Goal: Check status: Check status

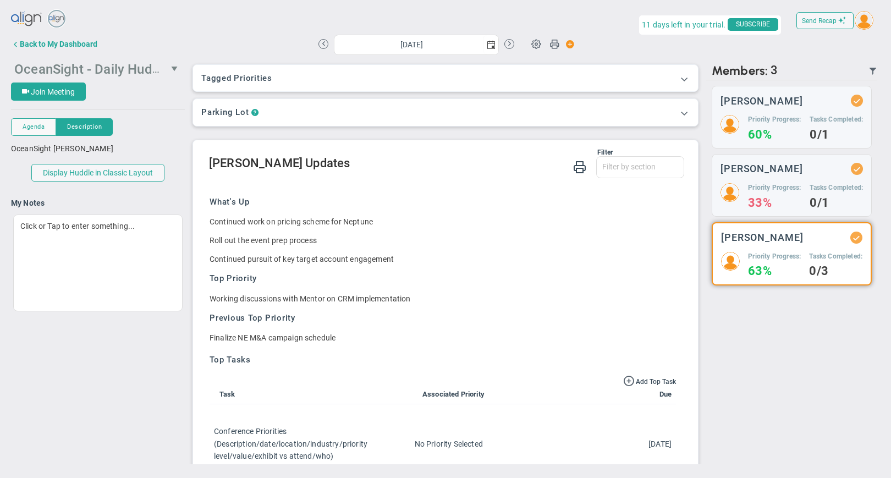
click at [172, 67] on span "select" at bounding box center [175, 68] width 9 height 9
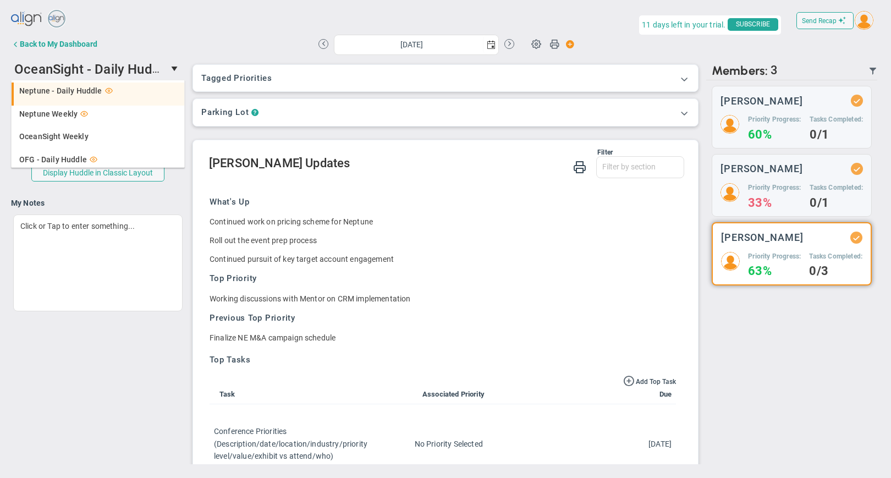
click at [76, 93] on span "Neptune - Daily Huddle" at bounding box center [60, 91] width 83 height 8
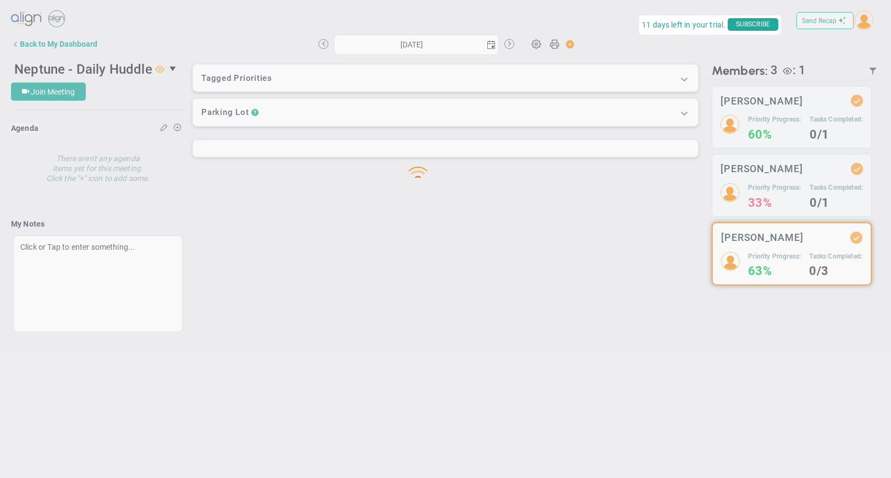
type input "[DATE]"
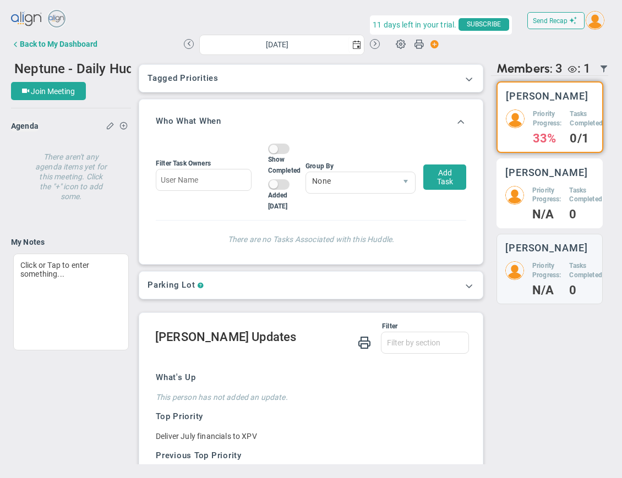
click at [551, 197] on h5 "Priority Progress:" at bounding box center [546, 195] width 29 height 19
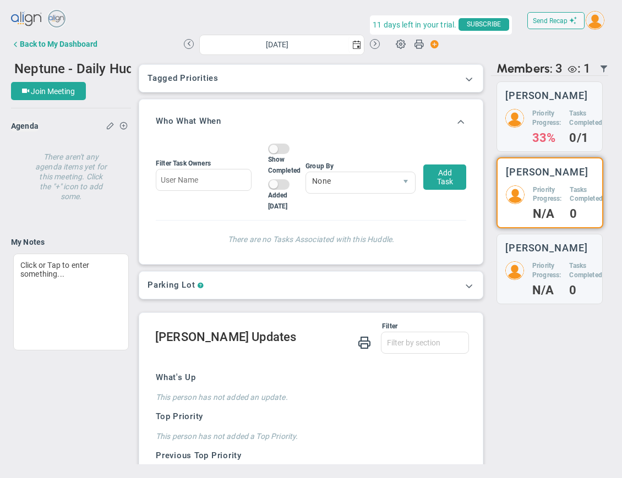
scroll to position [213, 0]
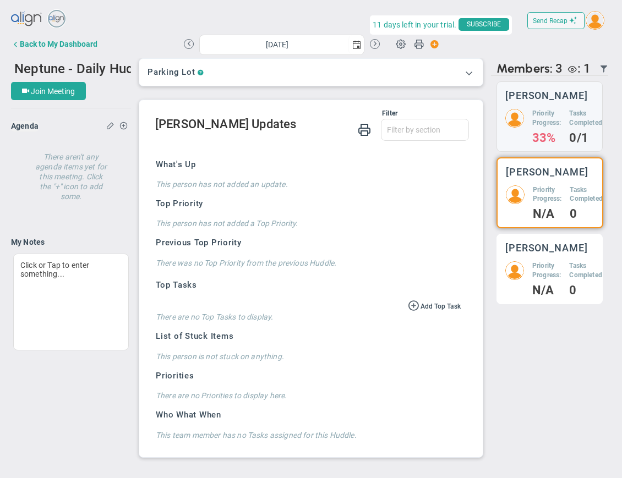
click at [544, 253] on h3 "[PERSON_NAME]" at bounding box center [546, 248] width 83 height 10
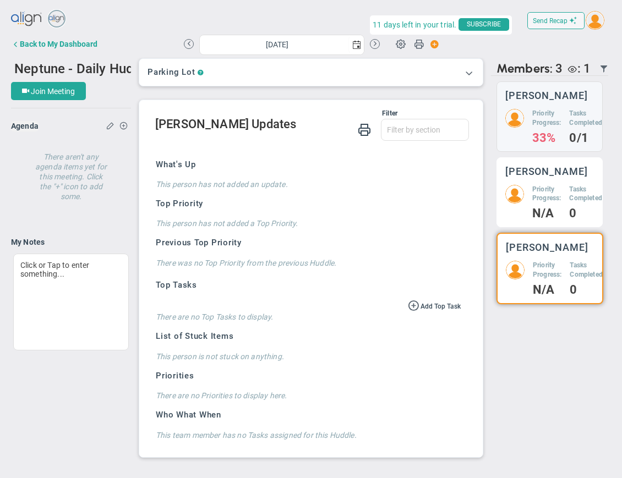
click at [560, 199] on h5 "Priority Progress:" at bounding box center [546, 194] width 29 height 19
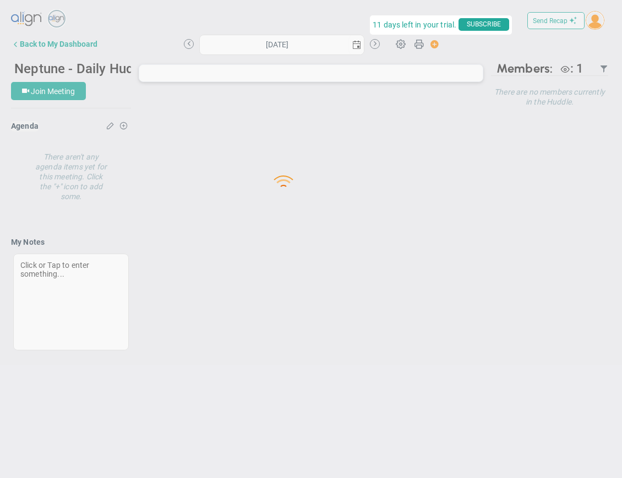
type input "[DATE]"
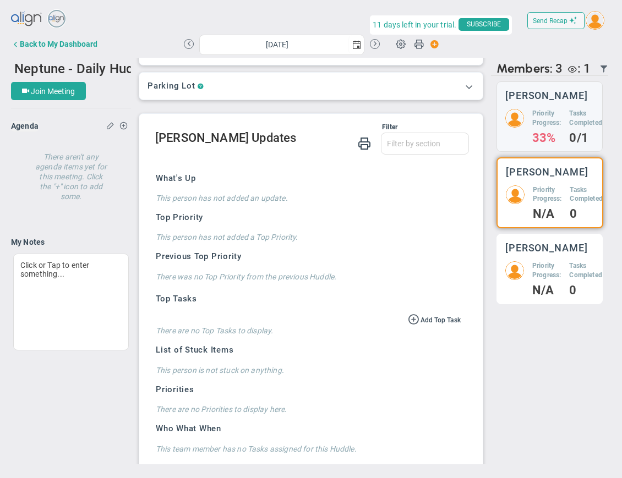
click at [540, 292] on div "Priority Progress: N/A" at bounding box center [546, 278] width 29 height 34
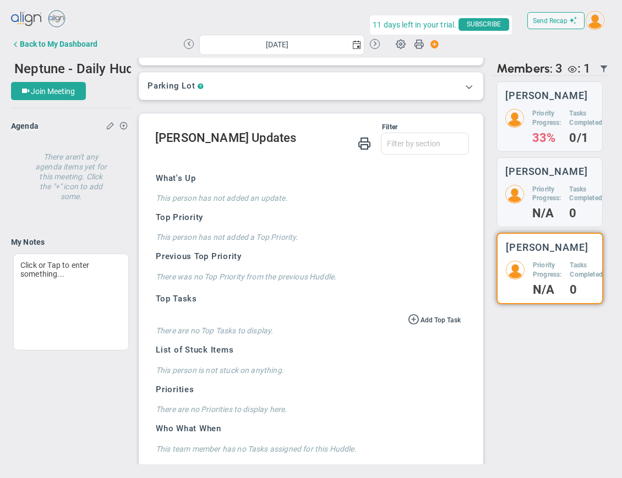
scroll to position [213, 0]
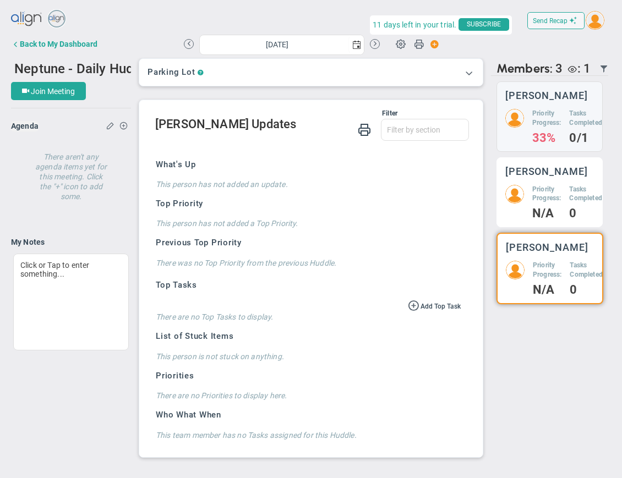
click at [531, 193] on div "Neil Dearing Priority Progress: N/A Tasks Completed: 0" at bounding box center [549, 192] width 106 height 70
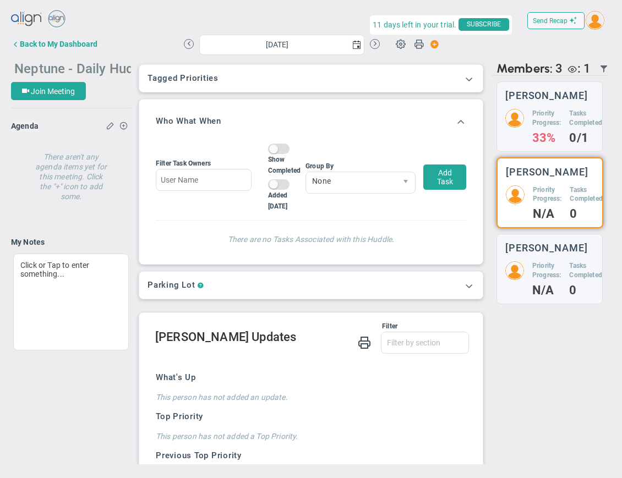
click at [121, 68] on span "Neptune - Daily Huddle" at bounding box center [83, 67] width 138 height 17
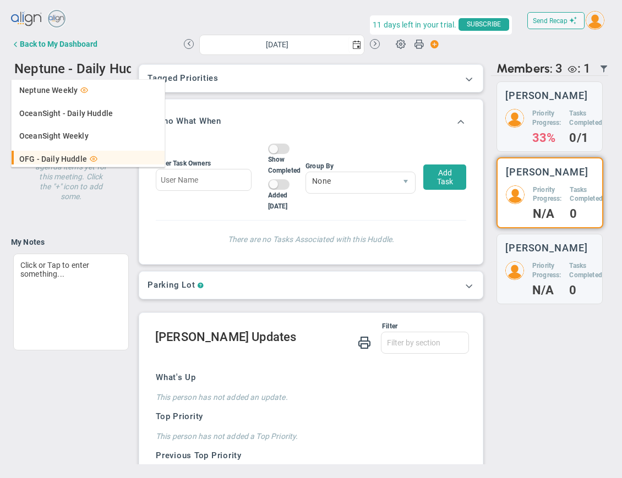
click at [79, 161] on span "OFG - Daily Huddle" at bounding box center [53, 159] width 68 height 8
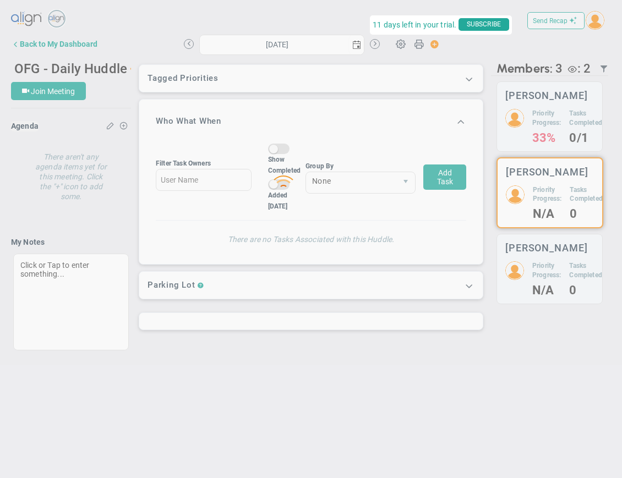
type input "[DATE]"
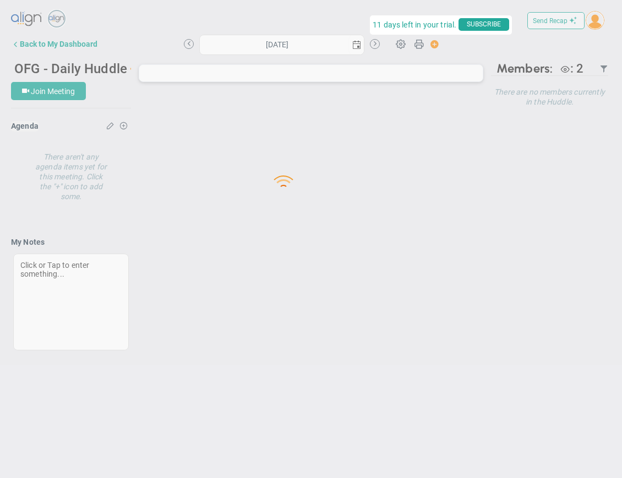
type input "[DATE]"
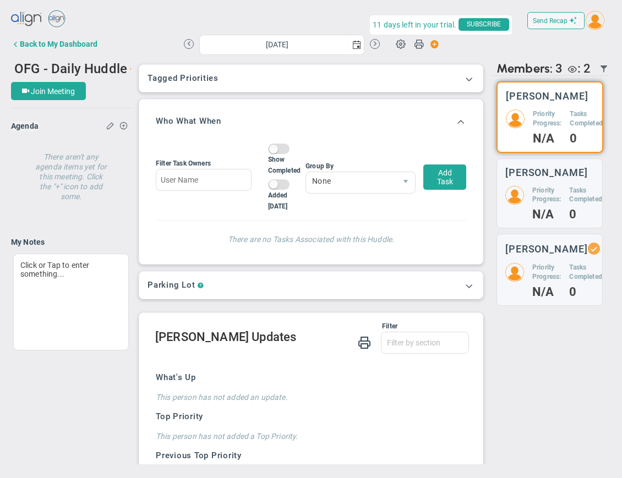
scroll to position [207, 0]
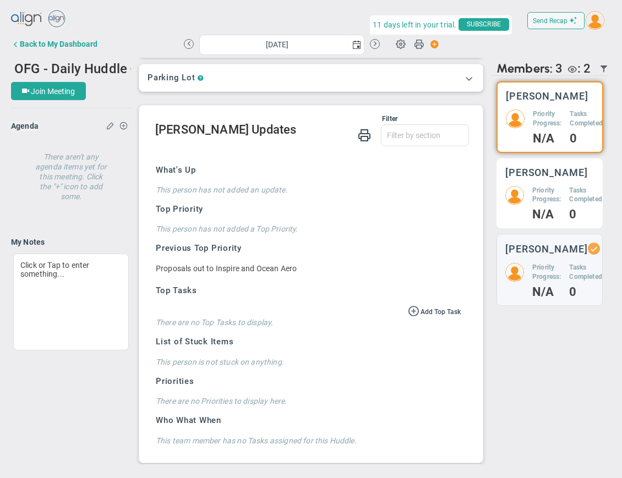
click at [542, 205] on h5 "Priority Progress:" at bounding box center [546, 195] width 29 height 19
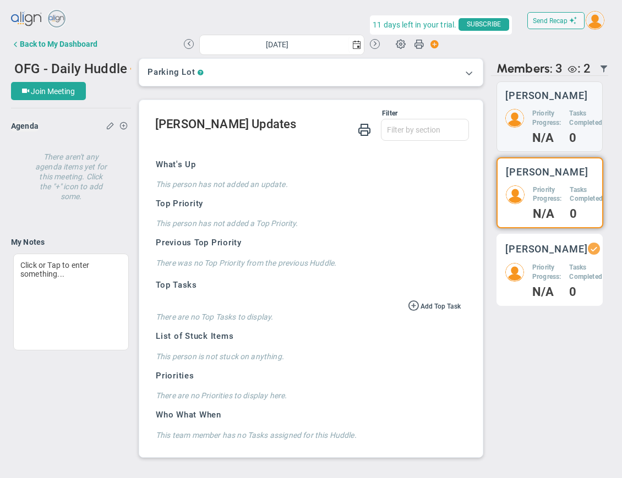
click at [550, 282] on h5 "Priority Progress:" at bounding box center [546, 272] width 29 height 19
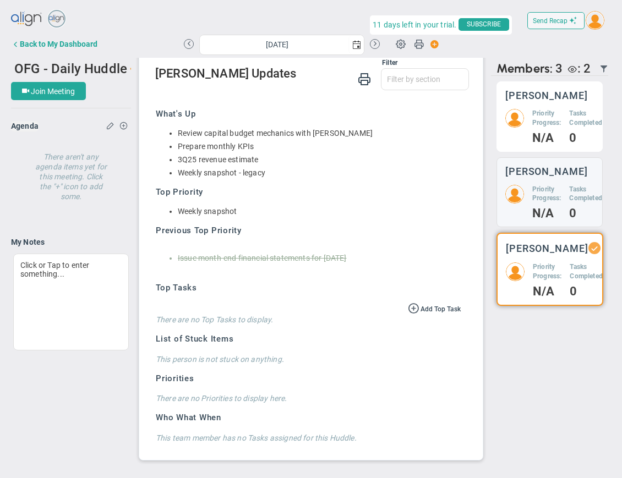
click at [556, 134] on h4 "N/A" at bounding box center [546, 138] width 29 height 10
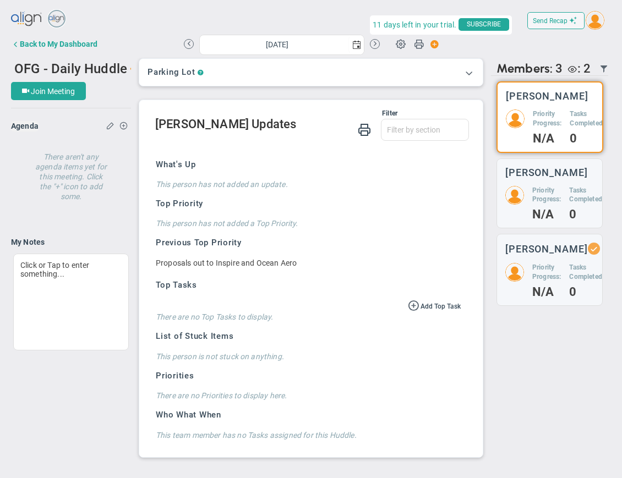
scroll to position [213, 0]
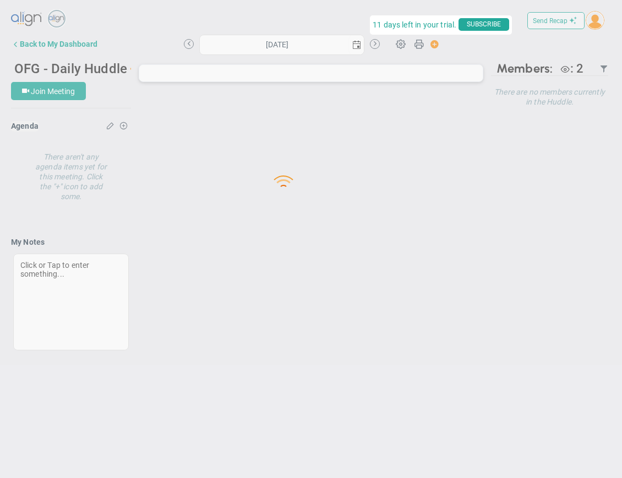
type input "[DATE]"
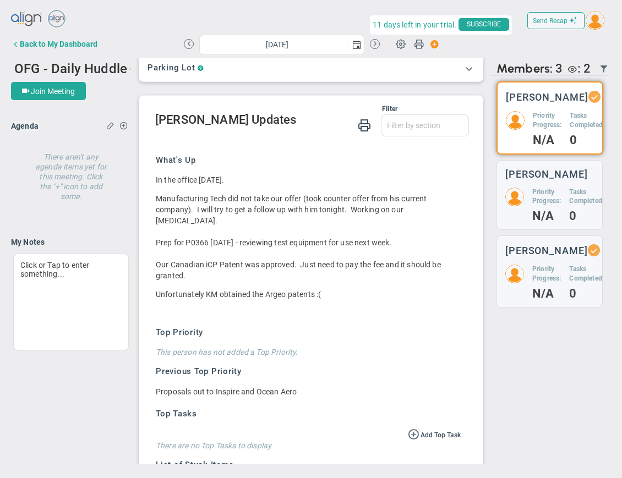
scroll to position [219, 0]
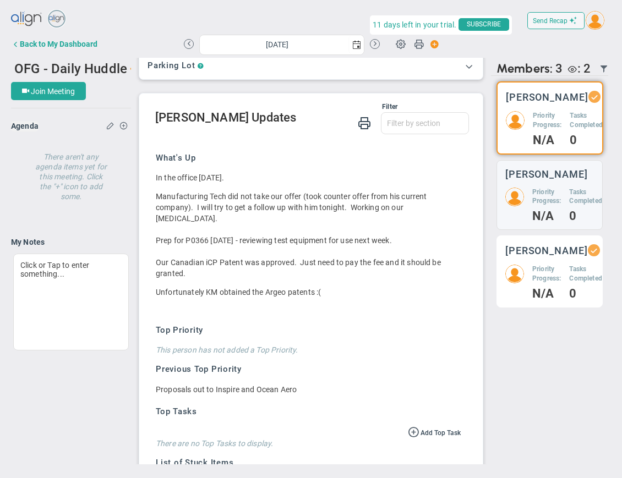
click at [543, 282] on h5 "Priority Progress:" at bounding box center [546, 274] width 29 height 19
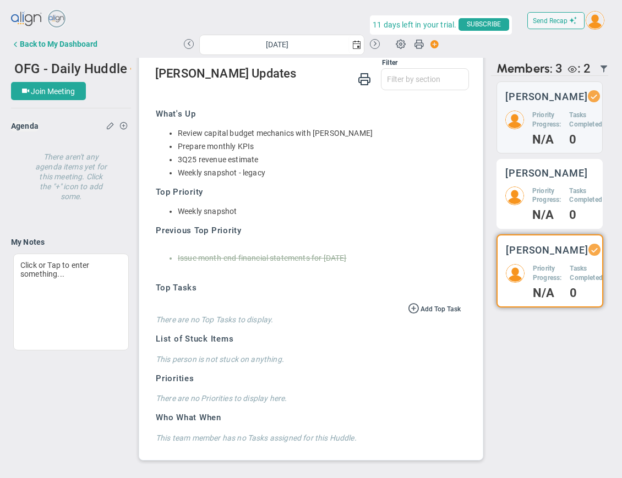
click at [552, 175] on h3 "[PERSON_NAME]" at bounding box center [546, 173] width 83 height 10
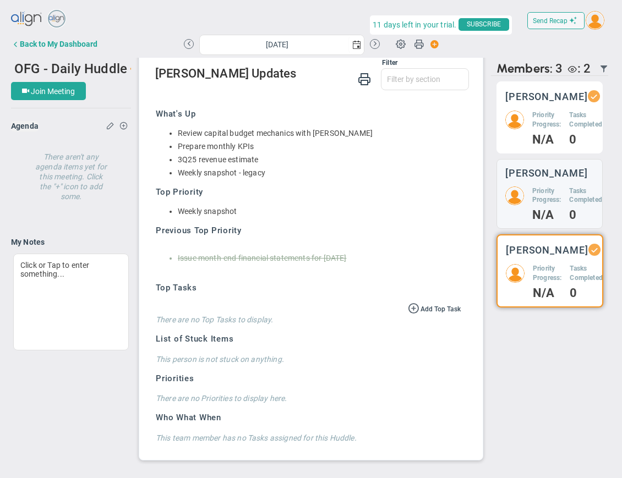
scroll to position [213, 0]
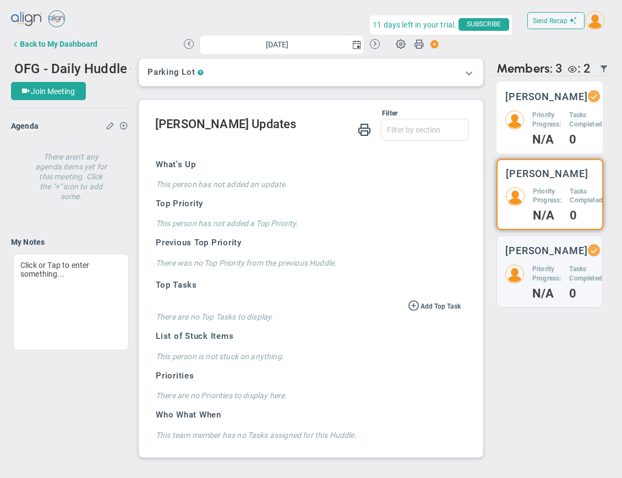
click at [538, 122] on h5 "Priority Progress:" at bounding box center [546, 120] width 29 height 19
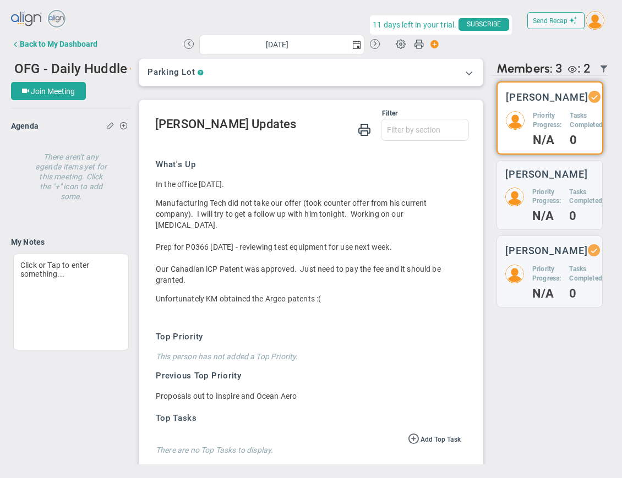
scroll to position [263, 0]
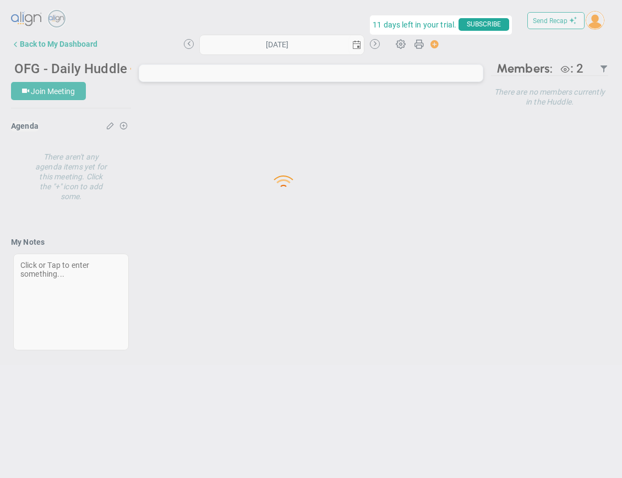
type input "[DATE]"
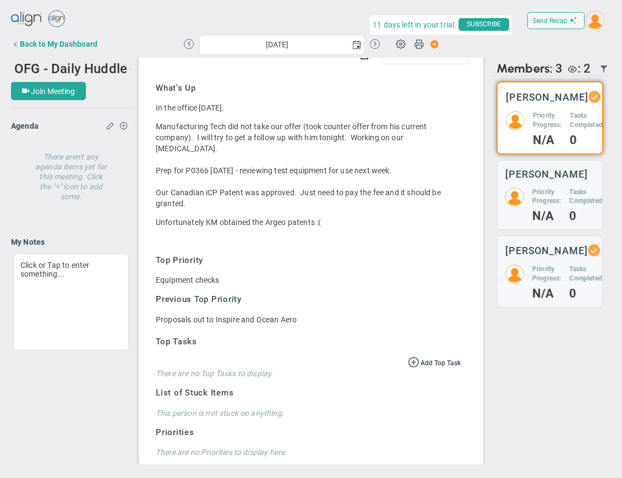
scroll to position [335, 0]
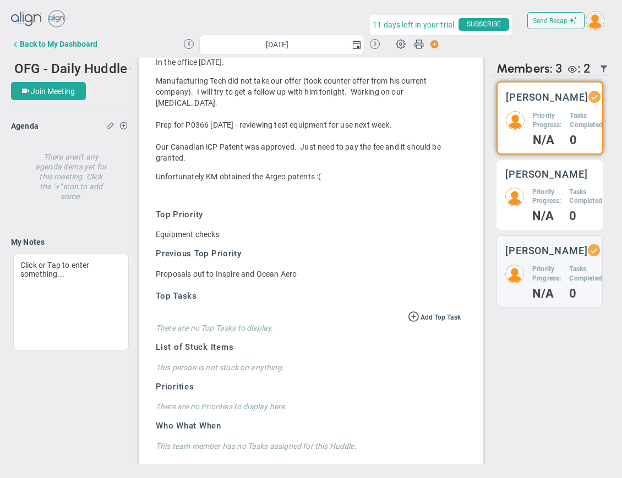
click at [542, 206] on h5 "Priority Progress:" at bounding box center [546, 197] width 29 height 19
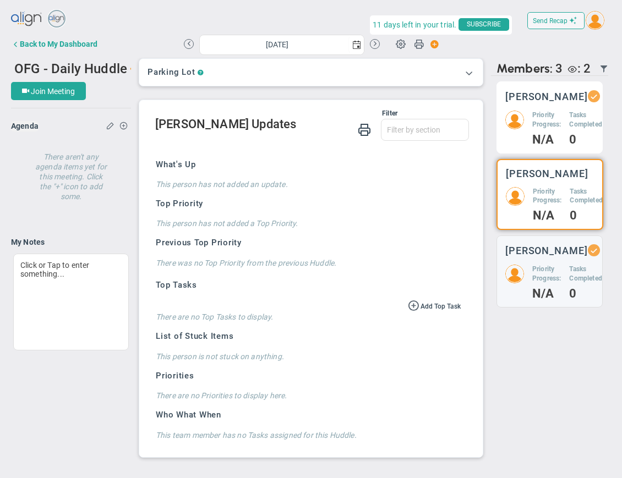
click at [547, 147] on div "[PERSON_NAME] Priority Progress: N/A Tasks Completed: 0" at bounding box center [549, 117] width 106 height 72
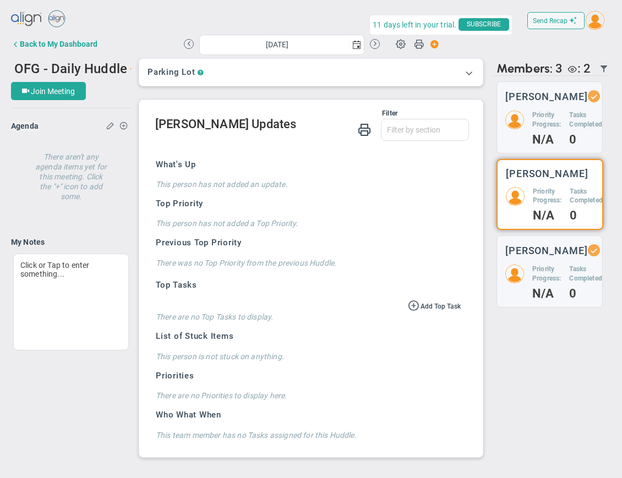
scroll to position [263, 0]
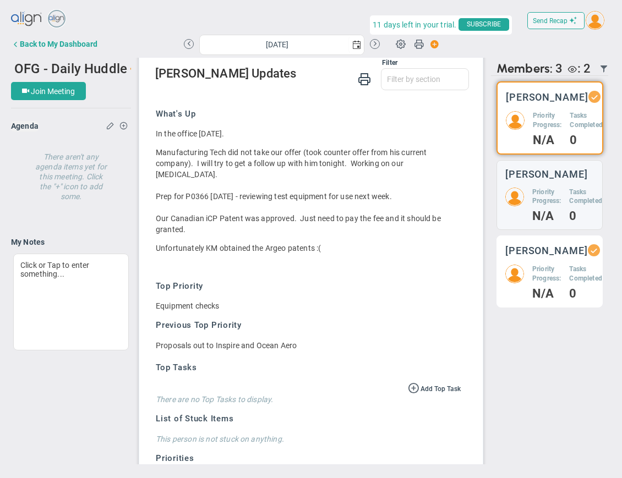
click at [543, 271] on div "[PERSON_NAME] Priority Progress: N/A Tasks Completed: 0" at bounding box center [549, 271] width 106 height 72
